Goal: Task Accomplishment & Management: Use online tool/utility

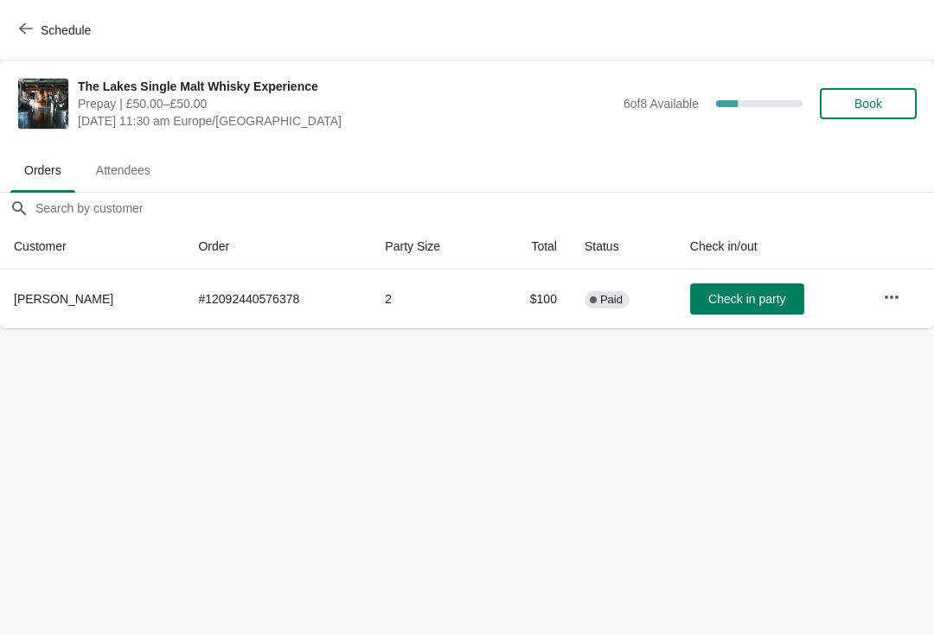
click at [14, 26] on button "Schedule" at bounding box center [57, 30] width 96 height 31
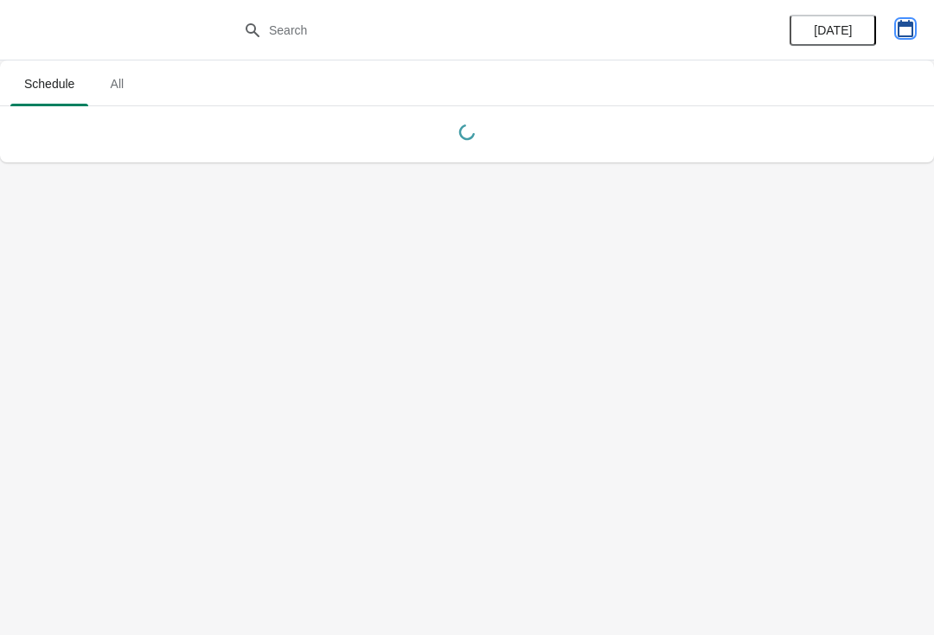
click at [908, 29] on icon "button" at bounding box center [904, 28] width 17 height 17
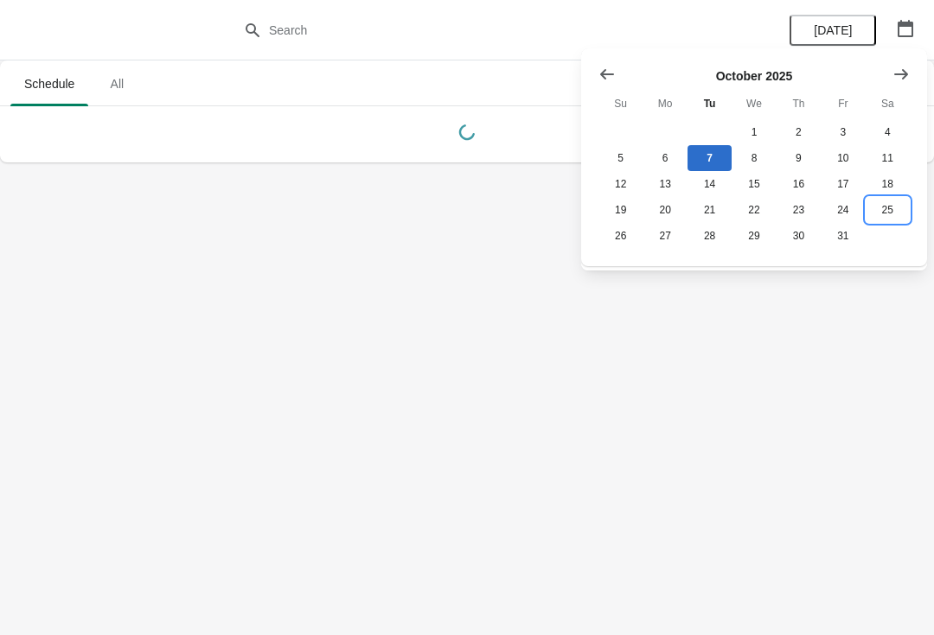
click at [888, 221] on button "25" at bounding box center [887, 210] width 44 height 26
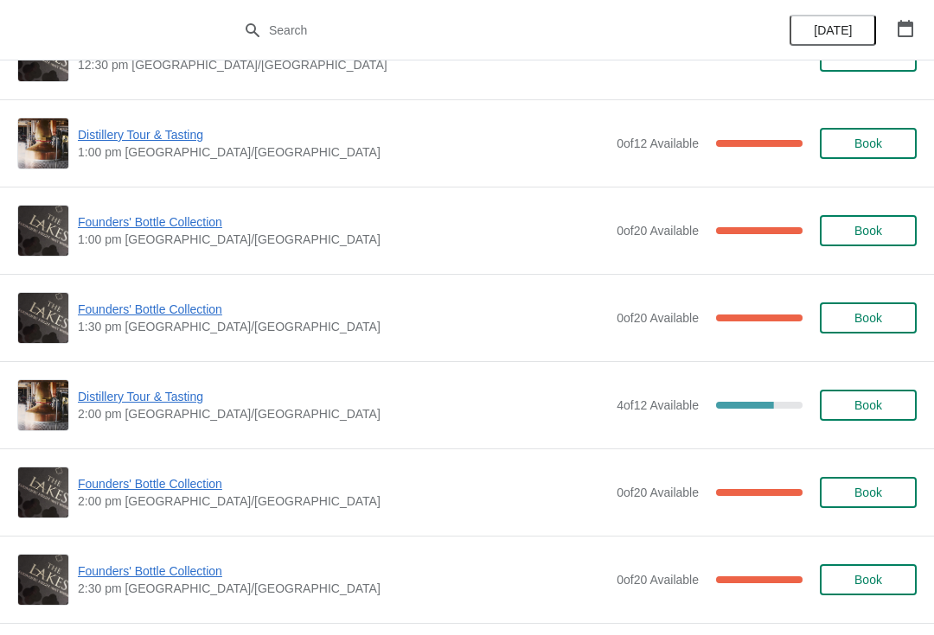
scroll to position [847, 0]
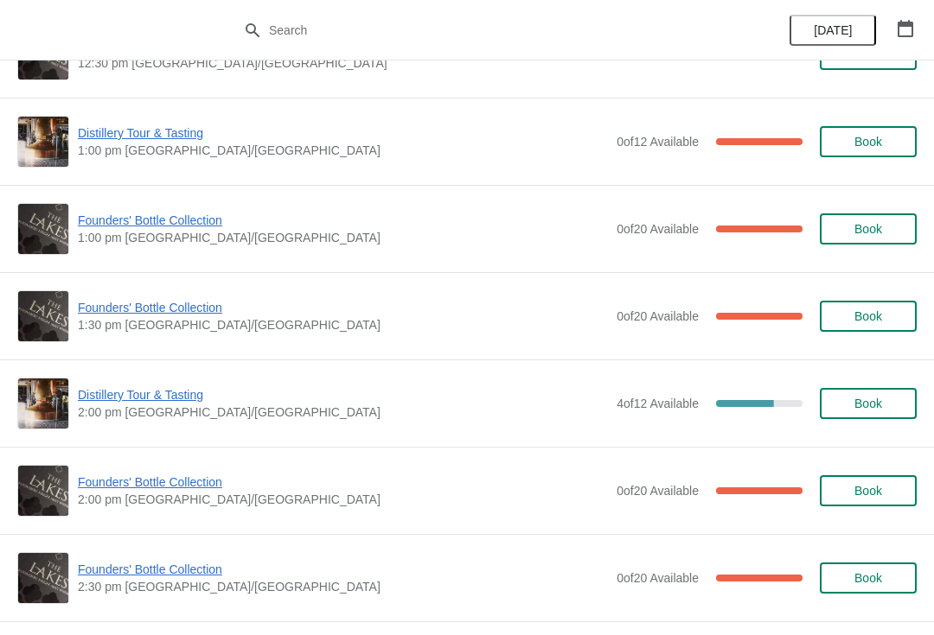
click at [190, 488] on span "Founders' Bottle Collection" at bounding box center [343, 482] width 530 height 17
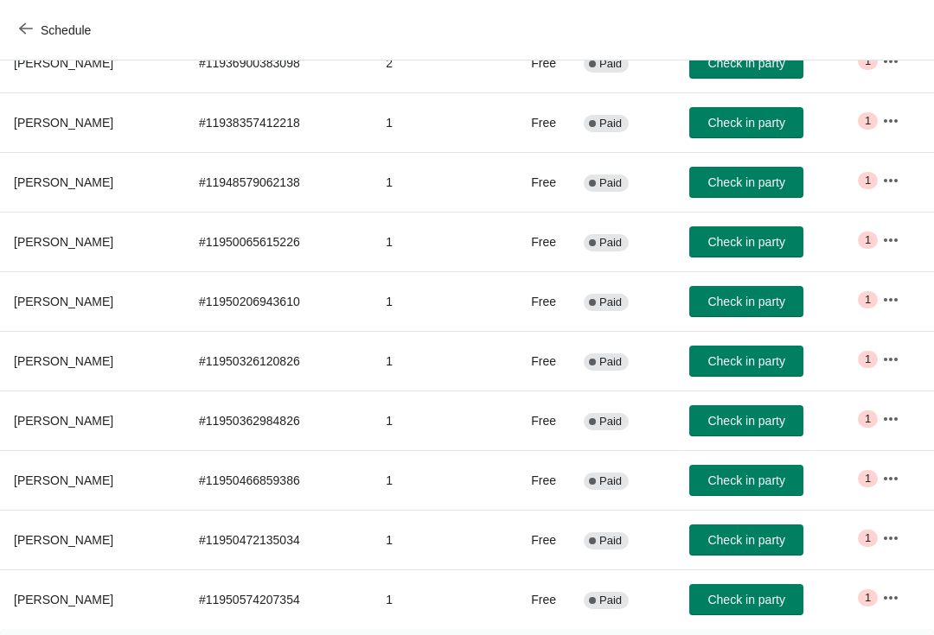
scroll to position [238, 0]
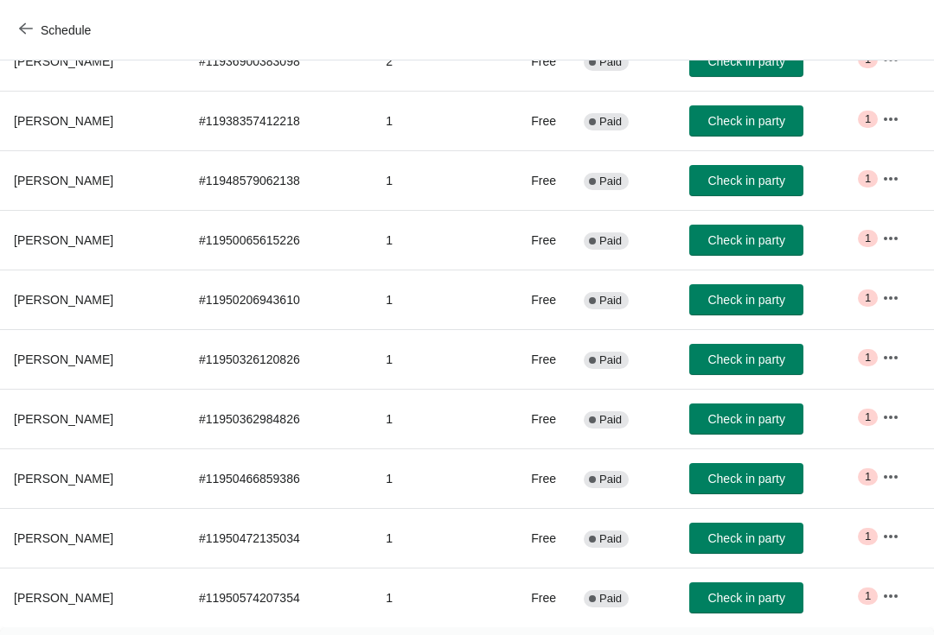
click at [61, 423] on span "[PERSON_NAME]" at bounding box center [63, 419] width 99 height 14
click at [897, 417] on icon "button" at bounding box center [890, 416] width 14 height 3
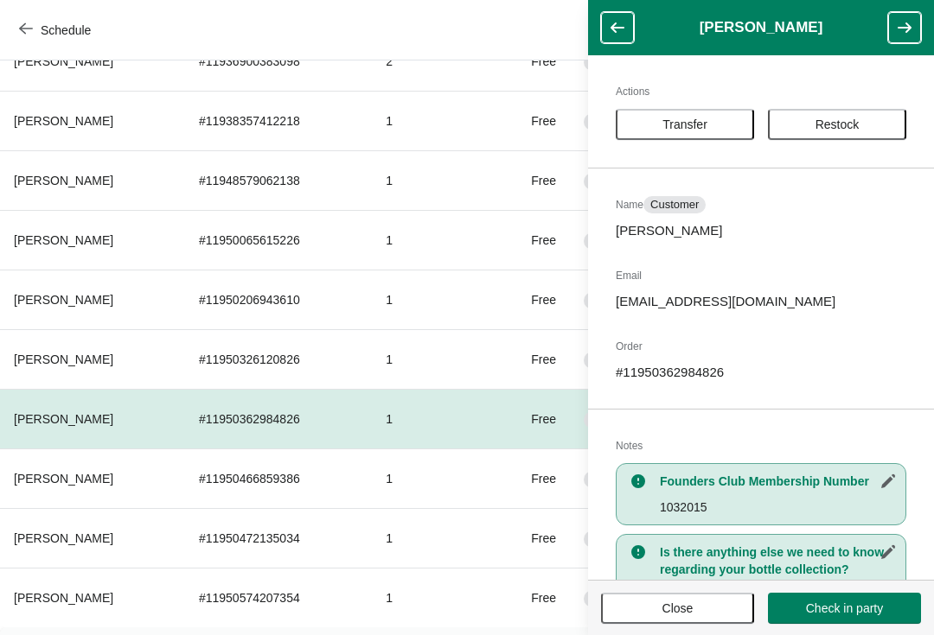
click at [672, 128] on span "Transfer" at bounding box center [684, 125] width 45 height 14
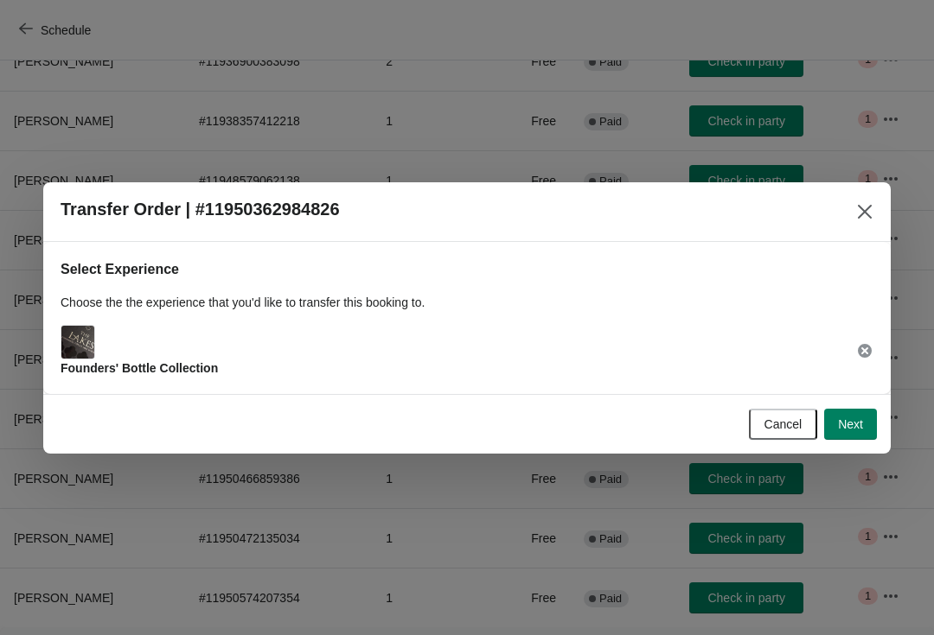
click at [869, 436] on button "Next" at bounding box center [850, 424] width 53 height 31
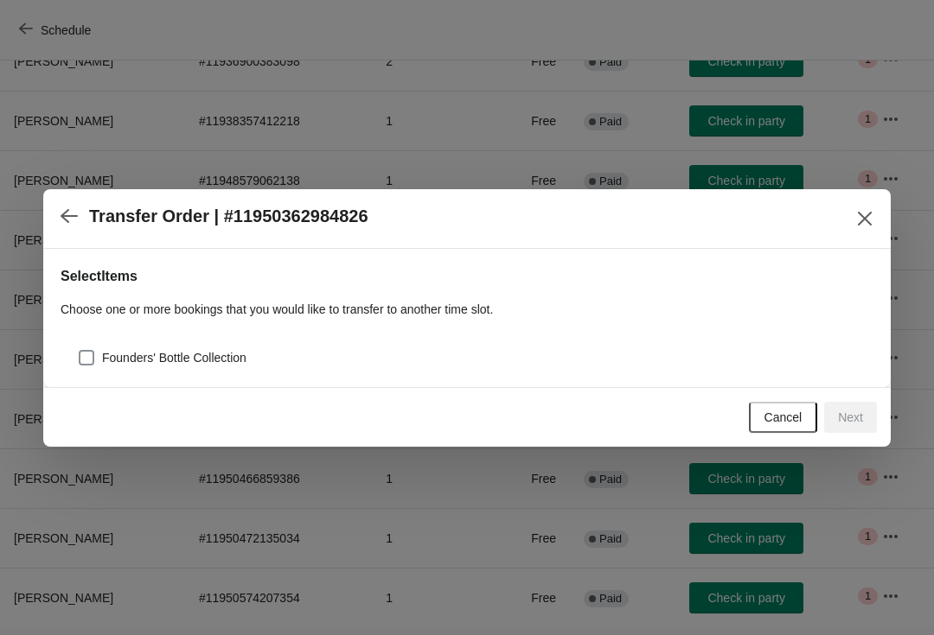
click at [72, 358] on div "Founders' Bottle Collection" at bounding box center [467, 351] width 813 height 38
click at [85, 354] on span at bounding box center [87, 358] width 16 height 16
click at [80, 351] on input "Founders' Bottle Collection" at bounding box center [79, 350] width 1 height 1
checkbox input "true"
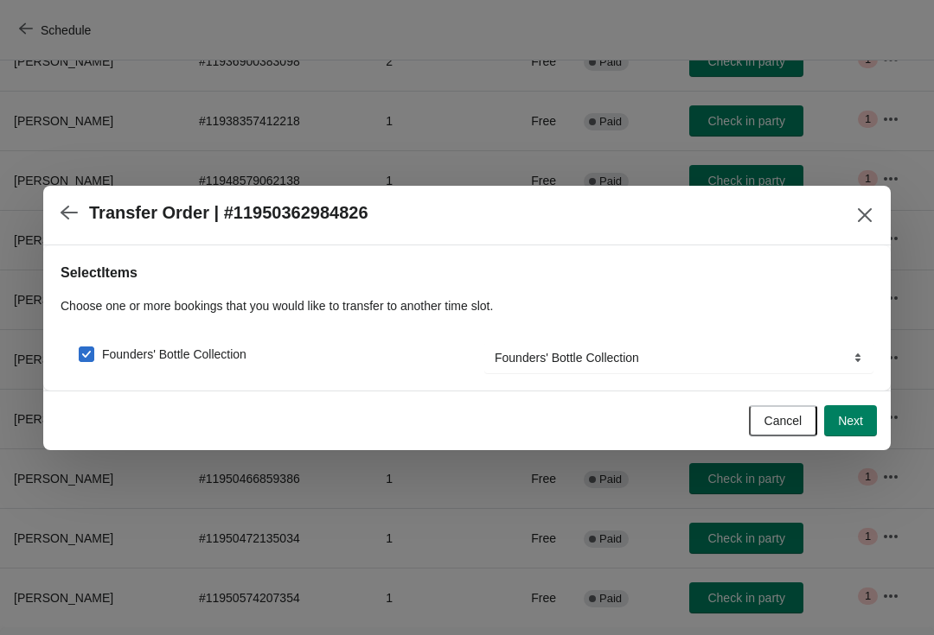
click at [858, 435] on button "Next" at bounding box center [850, 420] width 53 height 31
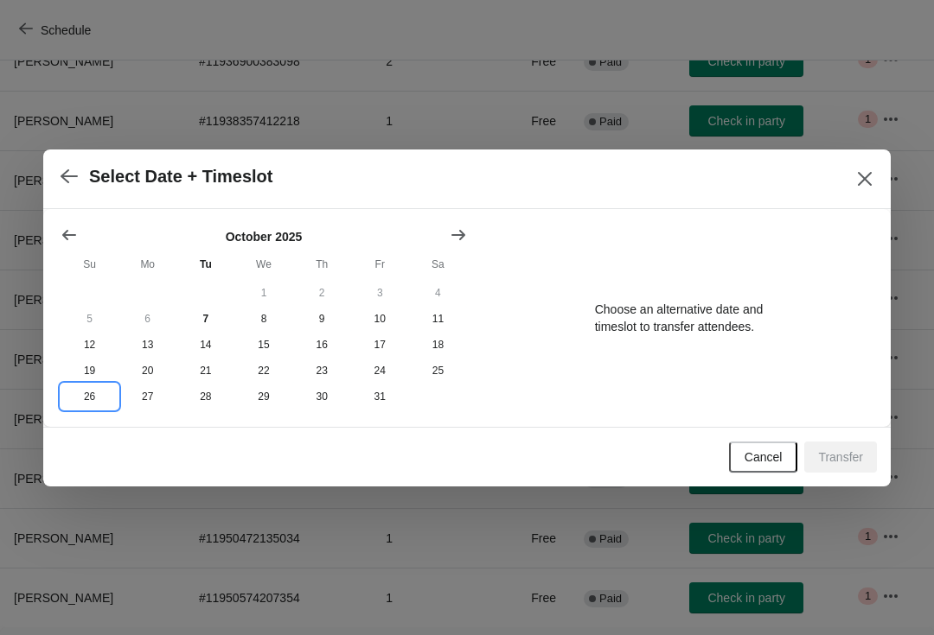
click at [87, 403] on button "26" at bounding box center [90, 397] width 58 height 26
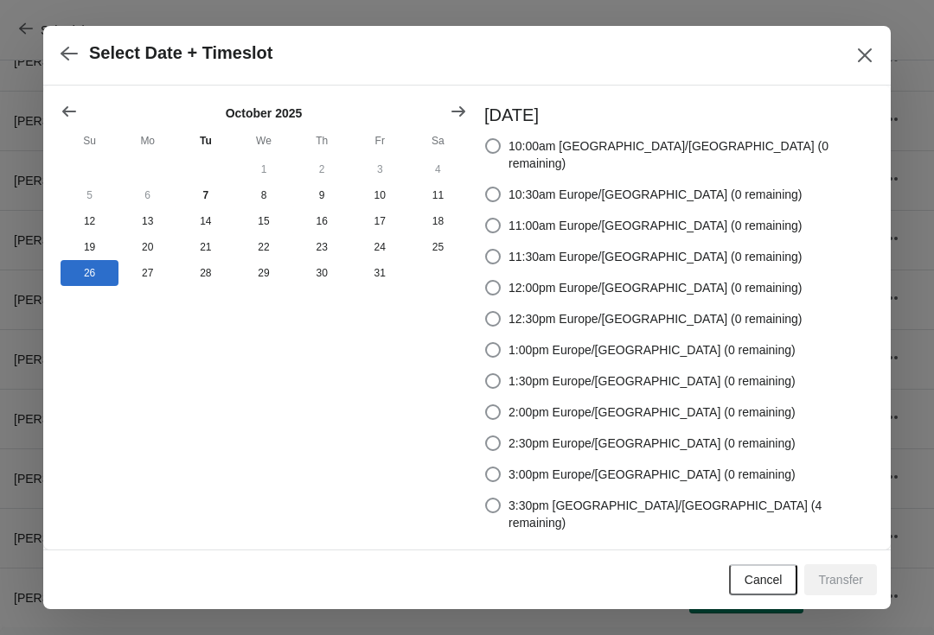
click at [569, 454] on label "2:30pm Europe/[GEOGRAPHIC_DATA] (0 remaining)" at bounding box center [639, 443] width 311 height 24
click at [486, 437] on input "2:30pm Europe/[GEOGRAPHIC_DATA] (0 remaining)" at bounding box center [485, 436] width 1 height 1
radio input "true"
click at [500, 475] on span at bounding box center [493, 475] width 16 height 16
click at [486, 468] on input "3:00pm Europe/[GEOGRAPHIC_DATA] (0 remaining)" at bounding box center [485, 467] width 1 height 1
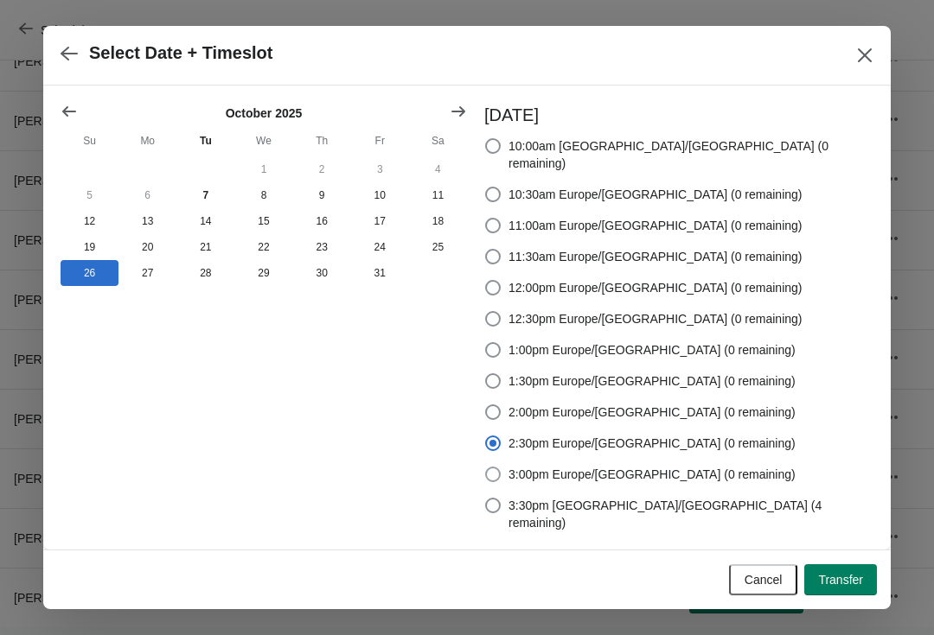
radio input "true"
click at [848, 573] on span "Transfer" at bounding box center [840, 580] width 45 height 14
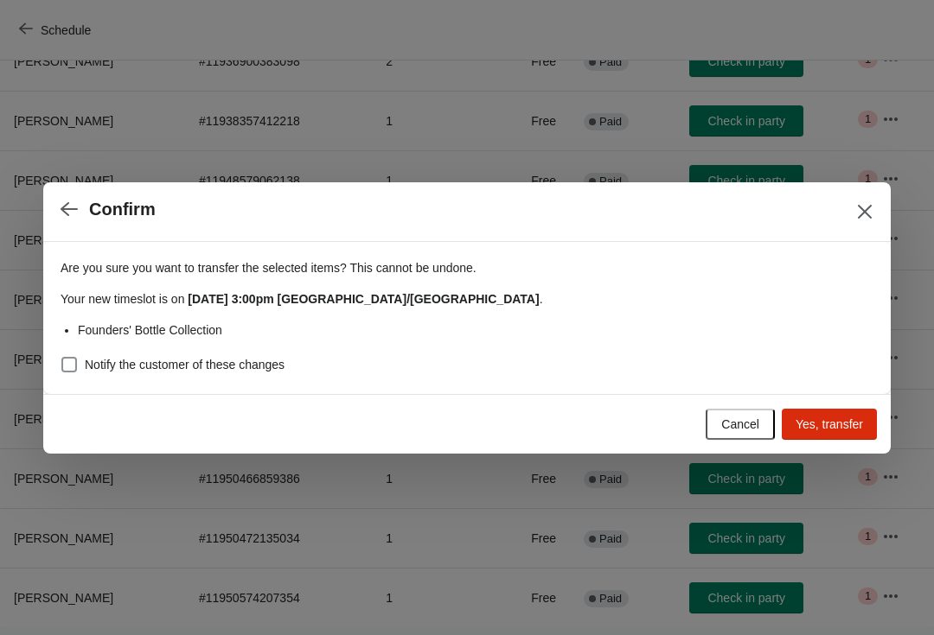
click at [54, 377] on div "Are you sure you want to transfer the selected items ? This cannot be undone. Y…" at bounding box center [466, 318] width 847 height 152
click at [70, 371] on span at bounding box center [69, 365] width 16 height 16
click at [62, 358] on input "Notify the customer of these changes" at bounding box center [61, 357] width 1 height 1
checkbox input "true"
click at [845, 430] on span "Yes, transfer" at bounding box center [828, 425] width 67 height 14
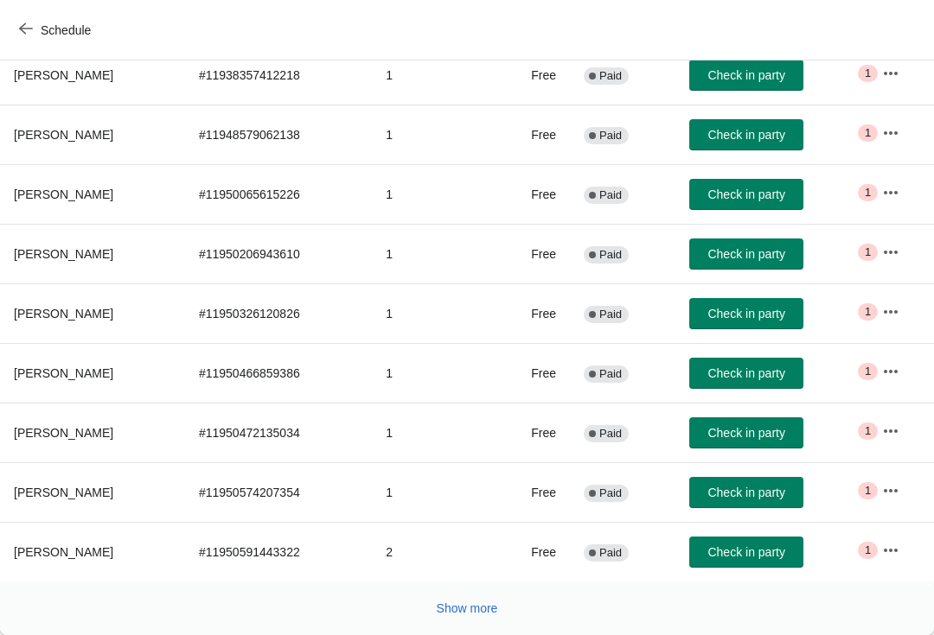
scroll to position [284, 0]
click at [462, 622] on button "Show more" at bounding box center [467, 608] width 75 height 31
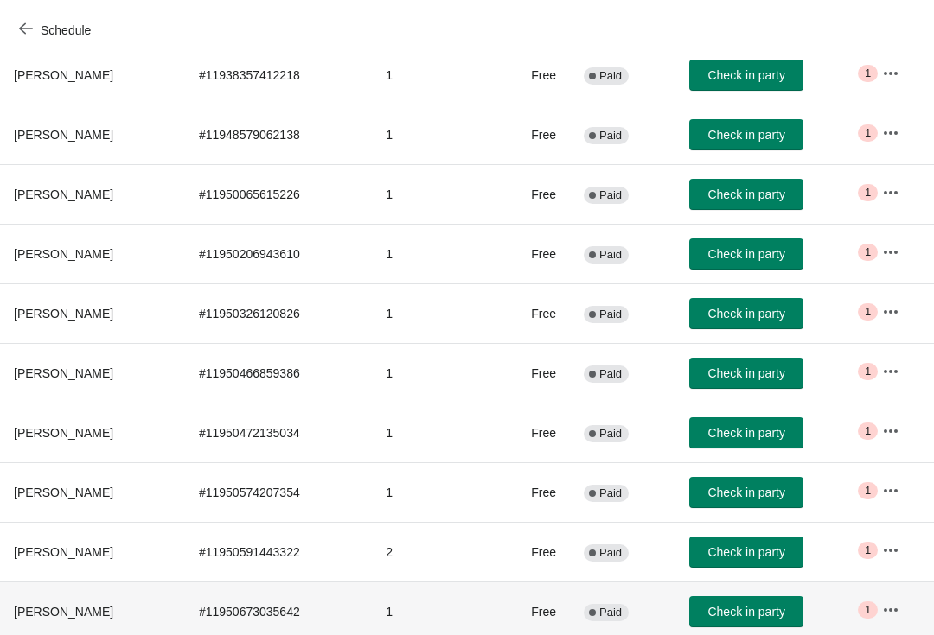
click at [479, 625] on td "1" at bounding box center [432, 612] width 120 height 60
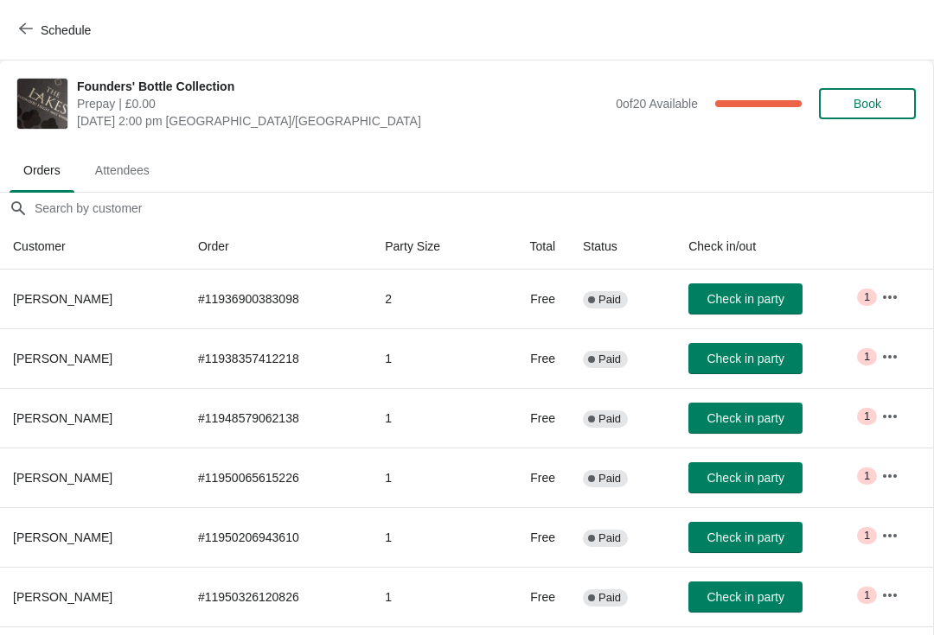
scroll to position [0, 1]
click at [21, 30] on icon "button" at bounding box center [26, 28] width 14 height 11
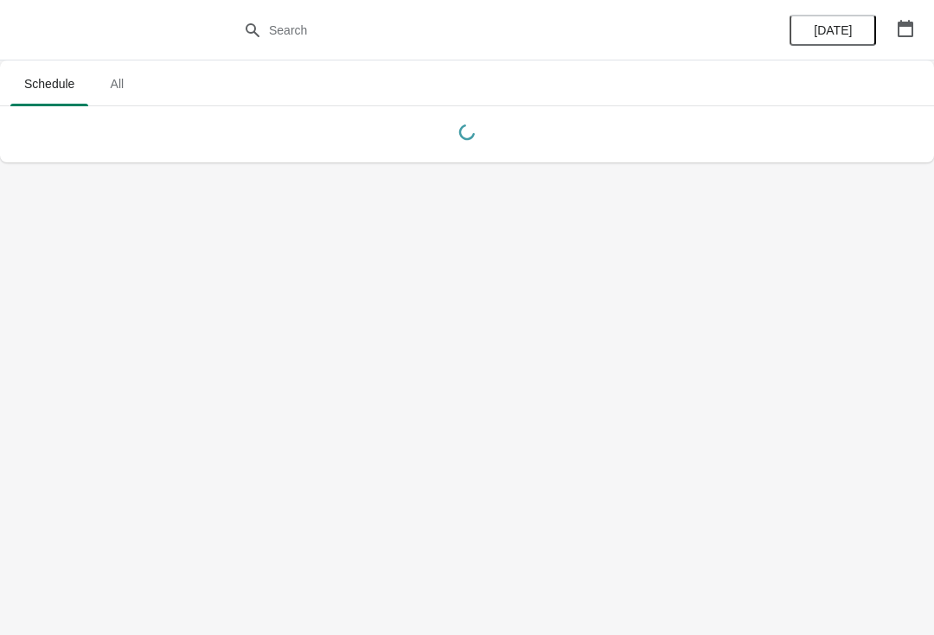
click at [890, 38] on button "button" at bounding box center [904, 28] width 31 height 31
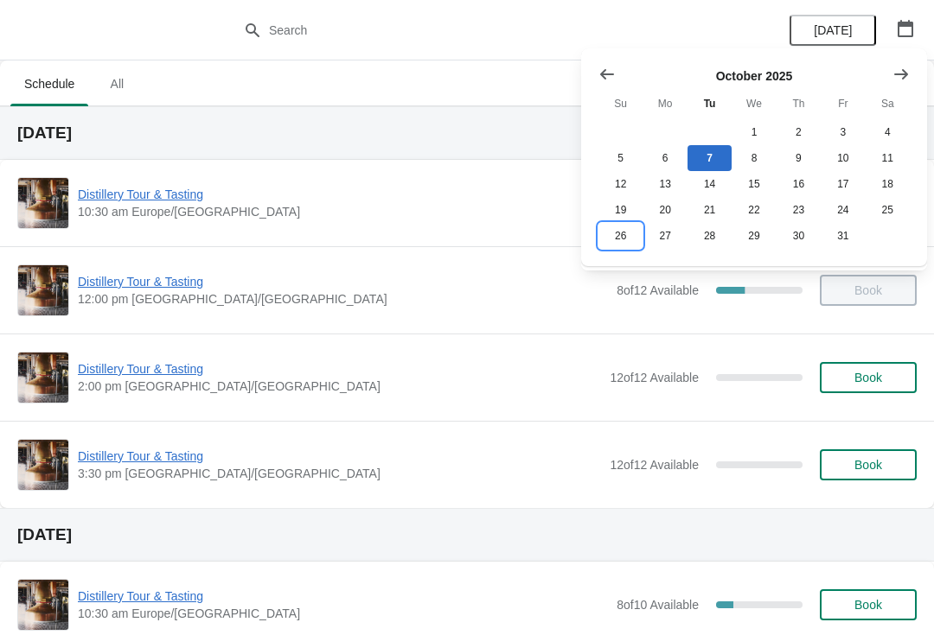
click at [612, 239] on button "26" at bounding box center [620, 236] width 44 height 26
